Goal: Ask a question: Seek information or help from site administrators or community

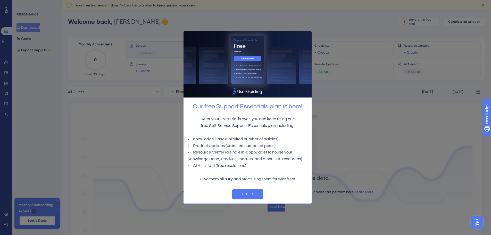
click at [368, 167] on div at bounding box center [245, 117] width 491 height 235
click at [253, 192] on button "GOT IT!" at bounding box center [247, 194] width 31 height 10
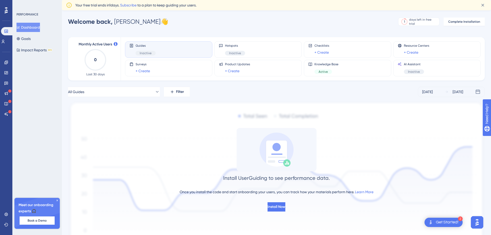
scroll to position [39, 0]
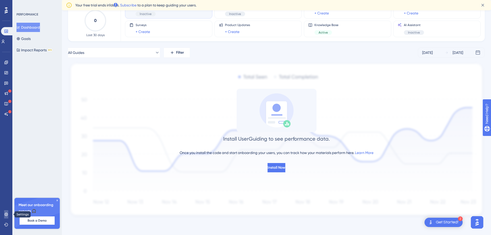
click at [5, 211] on link at bounding box center [6, 214] width 4 height 8
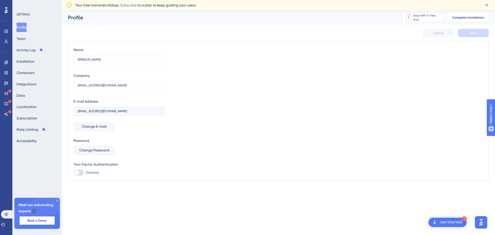
click at [41, 73] on div "Profile Team Activity Log Installation Containers Integrations Data Localizatio…" at bounding box center [37, 84] width 42 height 123
click at [24, 72] on button "Containers" at bounding box center [25, 72] width 18 height 9
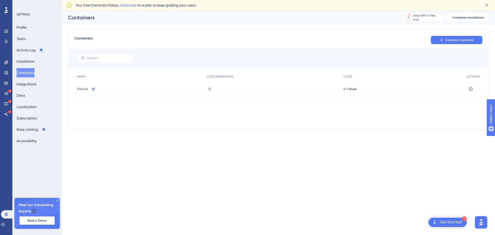
click at [451, 221] on div "Get Started!" at bounding box center [451, 222] width 23 height 6
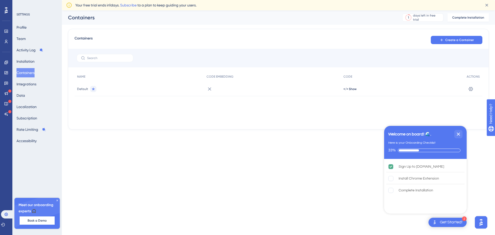
click at [455, 222] on div "Get Started!" at bounding box center [451, 222] width 23 height 6
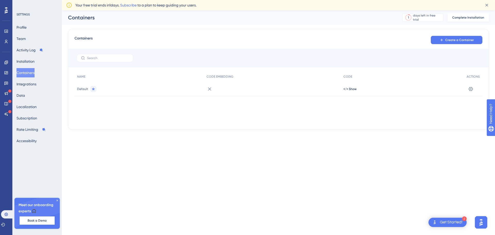
click at [57, 200] on icon at bounding box center [57, 200] width 3 height 3
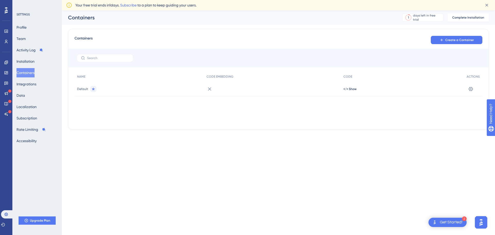
click at [24, 15] on div "SETTINGS" at bounding box center [37, 14] width 42 height 4
click at [27, 29] on button "Profile" at bounding box center [21, 27] width 10 height 9
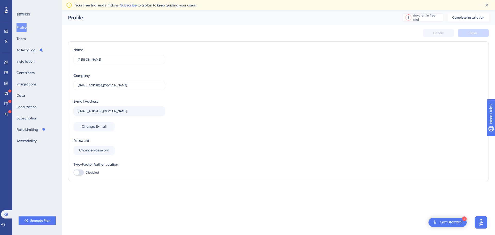
click at [458, 222] on div "Get Started!" at bounding box center [451, 222] width 23 height 6
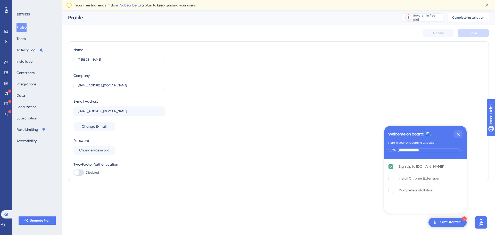
click at [486, 223] on button "Open AI Assistant Launcher" at bounding box center [481, 222] width 12 height 12
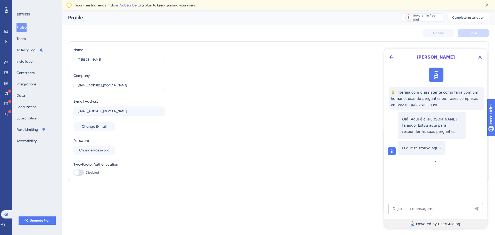
click at [483, 223] on link "Powered by UserGuiding" at bounding box center [435, 223] width 103 height 9
click at [436, 208] on textarea "AI Assistant Text Input" at bounding box center [435, 209] width 95 height 12
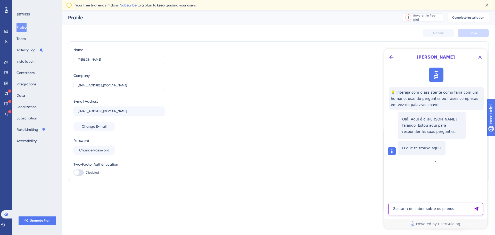
type textarea "Gostaria de saber sobre os planos"
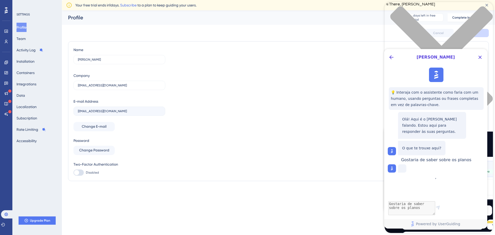
click at [397, 59] on span "[PERSON_NAME]" at bounding box center [435, 57] width 78 height 6
click at [433, 55] on span "[PERSON_NAME]" at bounding box center [435, 57] width 78 height 6
click at [360, 50] on div "Name [PERSON_NAME] Company [EMAIL_ADDRESS][DOMAIN_NAME] E-mail Address [EMAIL_A…" at bounding box center [278, 111] width 410 height 129
click at [483, 58] on icon "Close Button" at bounding box center [480, 57] width 6 height 6
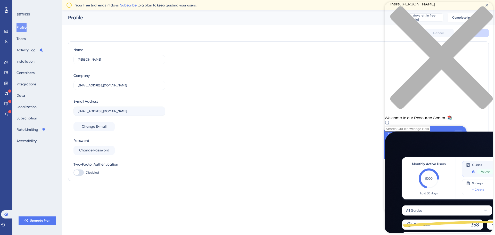
click at [486, 9] on icon "close resource center" at bounding box center [441, 57] width 102 height 102
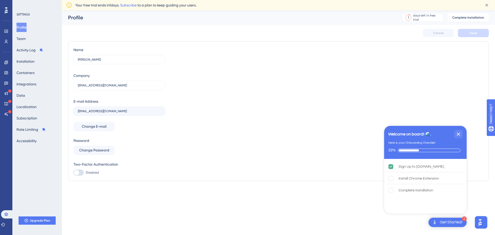
click at [484, 224] on img "Open AI Assistant Launcher" at bounding box center [479, 222] width 9 height 9
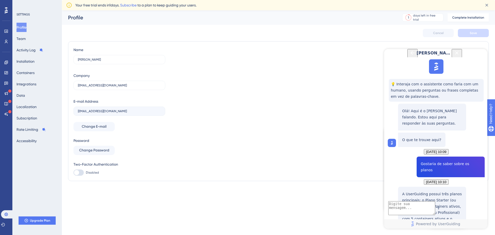
scroll to position [87, 0]
drag, startPoint x: 429, startPoint y: 171, endPoint x: 443, endPoint y: 155, distance: 21.2
click at [452, 191] on p "A UserGuiding possui três planos principais: o Plano Starter (ou Básico) com 2 …" at bounding box center [432, 215] width 60 height 49
drag, startPoint x: 423, startPoint y: 159, endPoint x: 397, endPoint y: 114, distance: 51.3
click at [397, 187] on div "A UserGuiding possui três planos principais: o Plano Starter (ou Básico) com 2 …" at bounding box center [427, 227] width 78 height 81
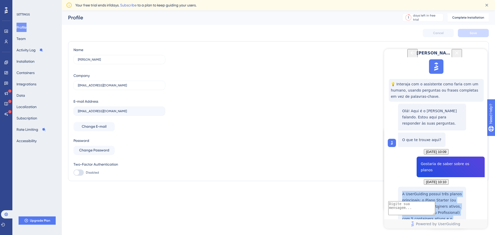
copy p "A UserGuiding possui três planos principais: o Plano Starter (ou Básico) com 2 …"
click at [237, 72] on div "Name [PERSON_NAME] Company [EMAIL_ADDRESS][DOMAIN_NAME] E-mail Address [EMAIL_A…" at bounding box center [278, 111] width 410 height 129
click at [419, 209] on textarea "AI Assistant Text Input" at bounding box center [411, 208] width 47 height 14
type textarea "O que são os containers?"
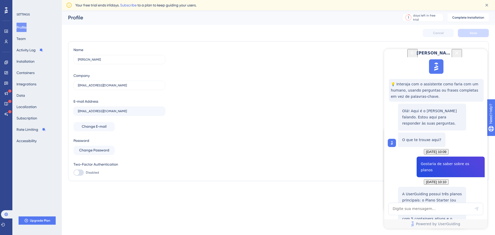
scroll to position [121, 0]
drag, startPoint x: 430, startPoint y: 162, endPoint x: 399, endPoint y: 134, distance: 42.0
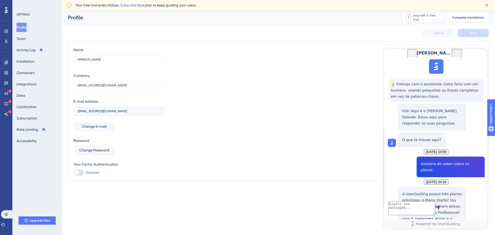
copy p "Os containers são trechos de código JavaScript usados para instalar a UserGuidi…"
